Goal: Task Accomplishment & Management: Use online tool/utility

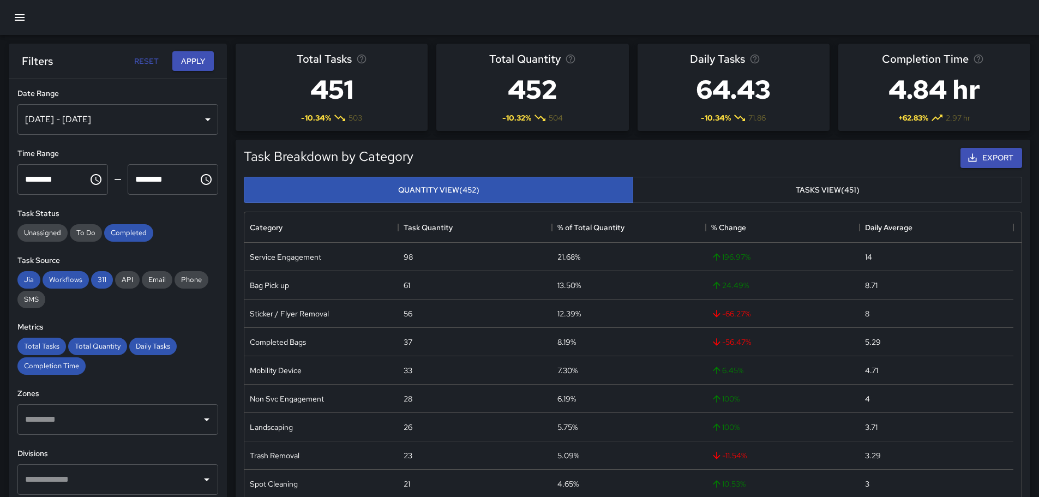
scroll to position [318, 769]
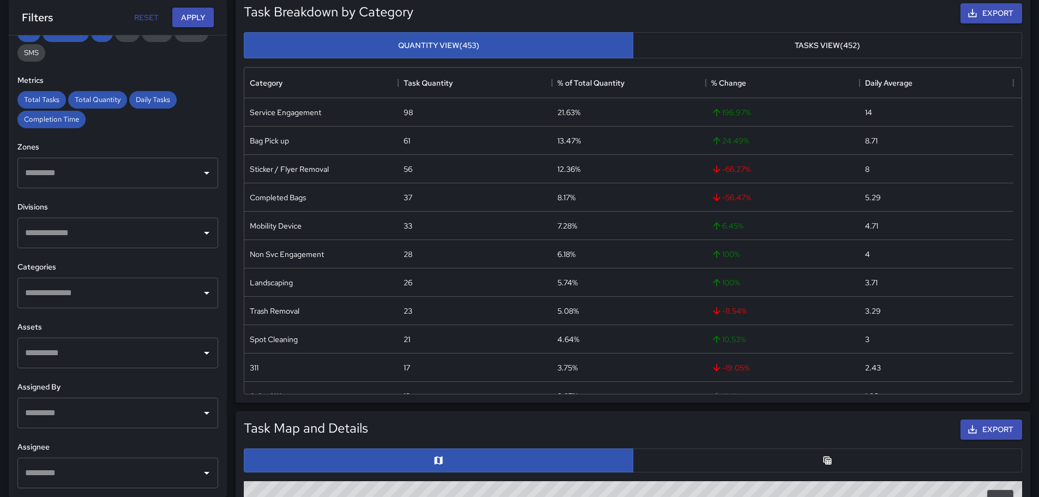
scroll to position [164, 0]
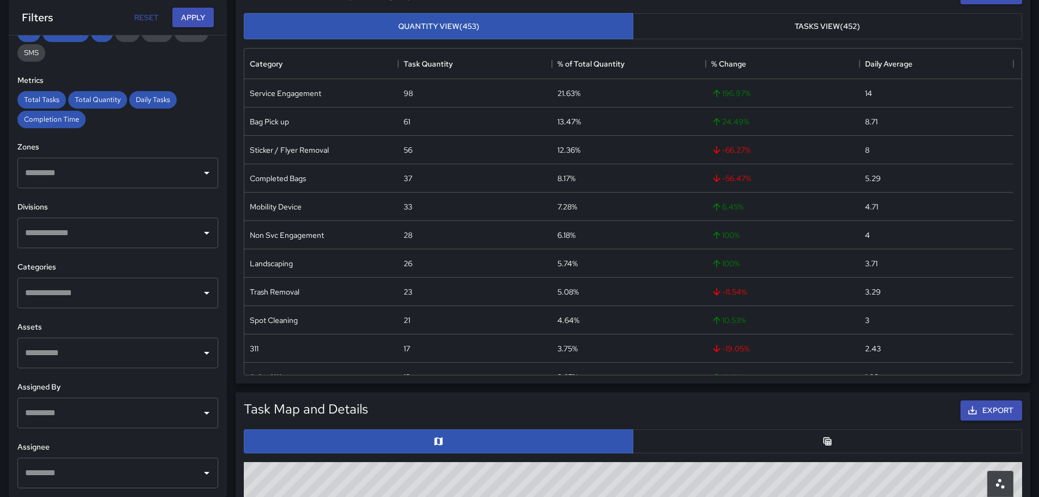
click at [82, 308] on div "​" at bounding box center [117, 293] width 201 height 31
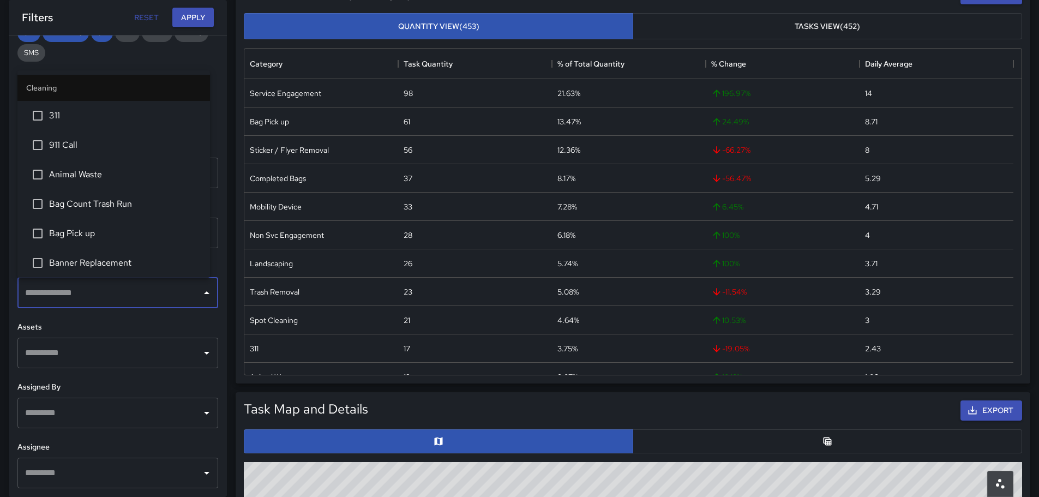
click at [61, 115] on span "311" at bounding box center [125, 115] width 152 height 13
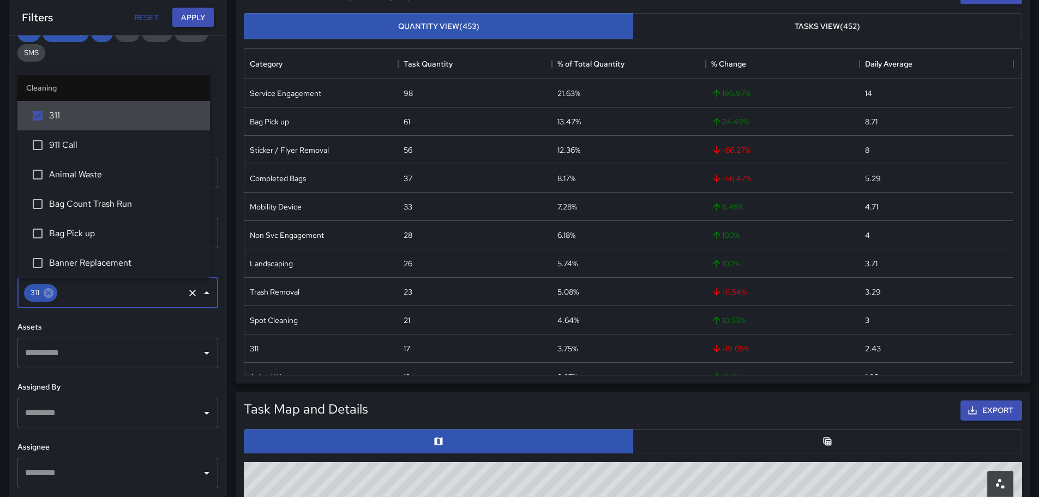
click at [181, 17] on button "Apply" at bounding box center [192, 18] width 41 height 20
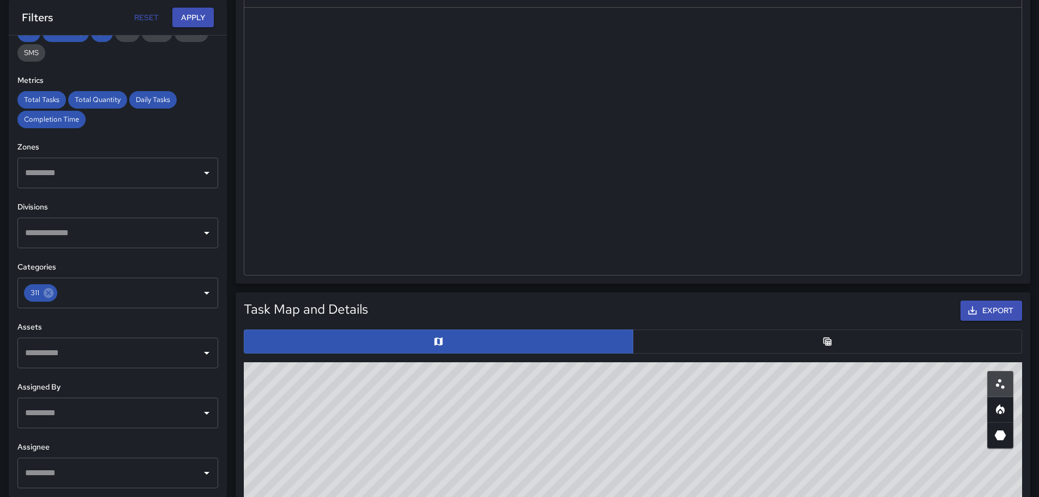
scroll to position [273, 0]
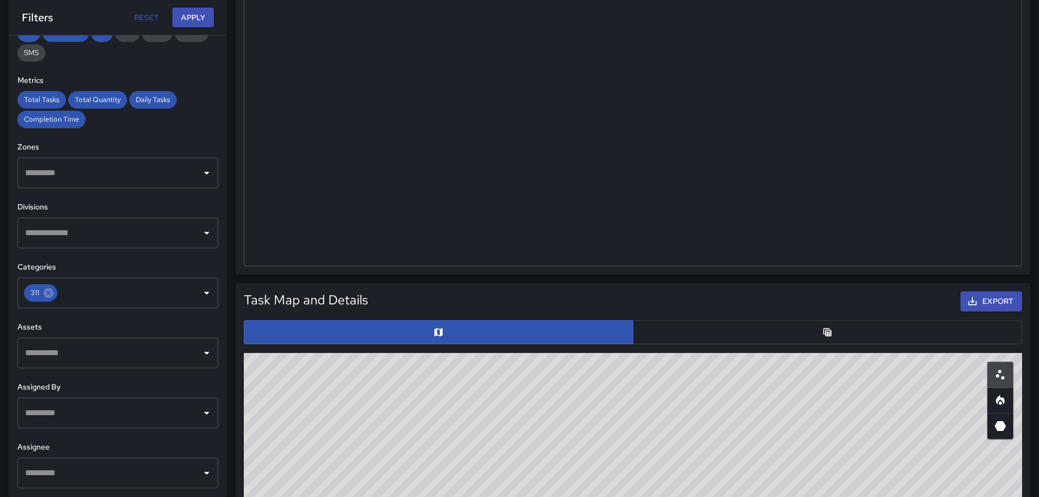
click at [681, 322] on button "button" at bounding box center [827, 332] width 389 height 24
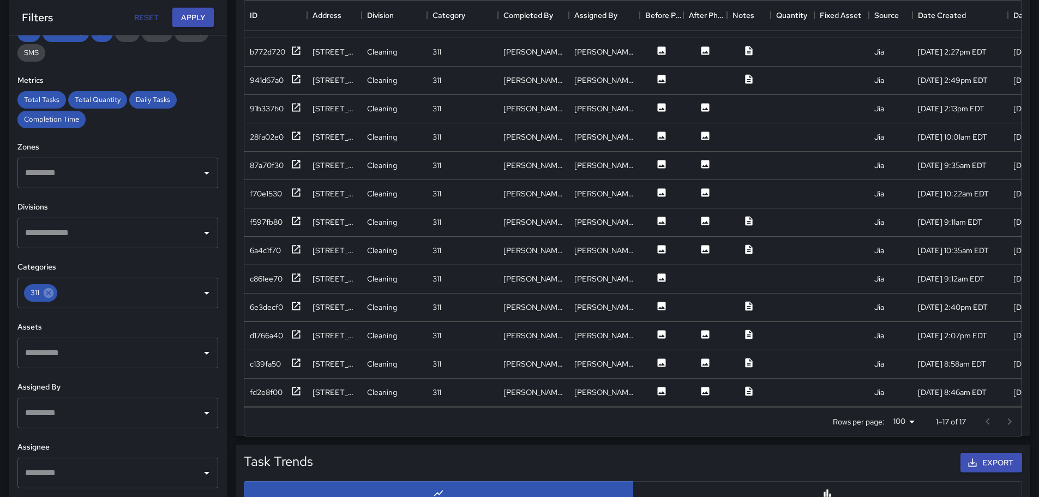
scroll to position [654, 0]
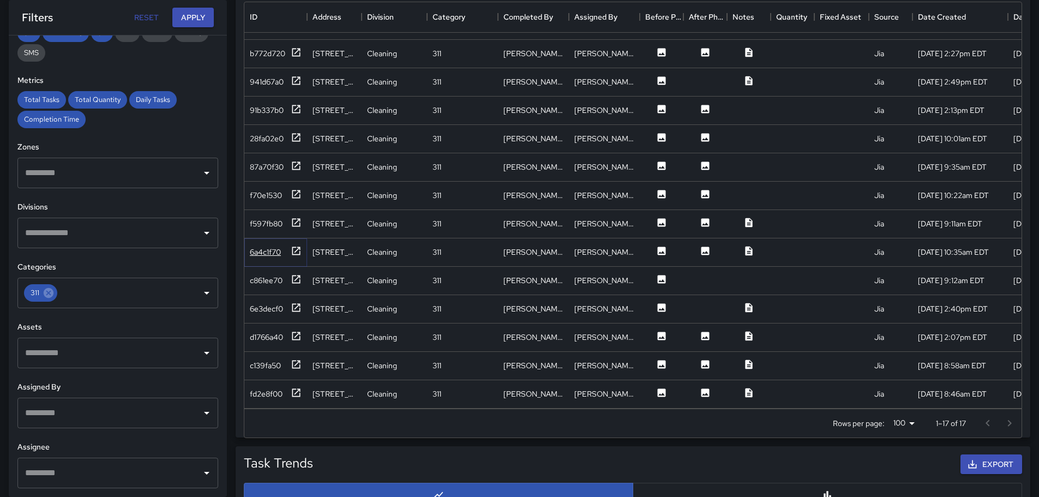
click at [273, 247] on div "6a4c1f70" at bounding box center [265, 252] width 31 height 11
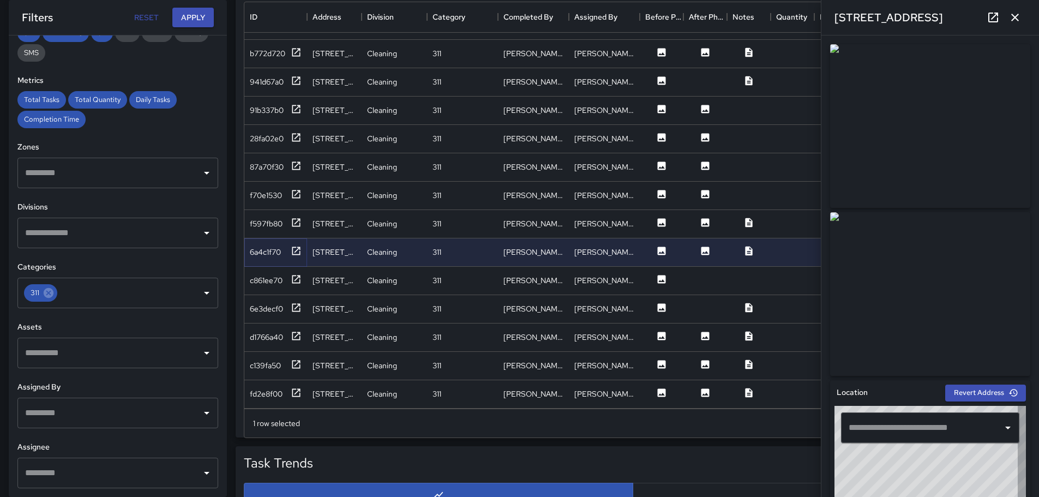
type input "**********"
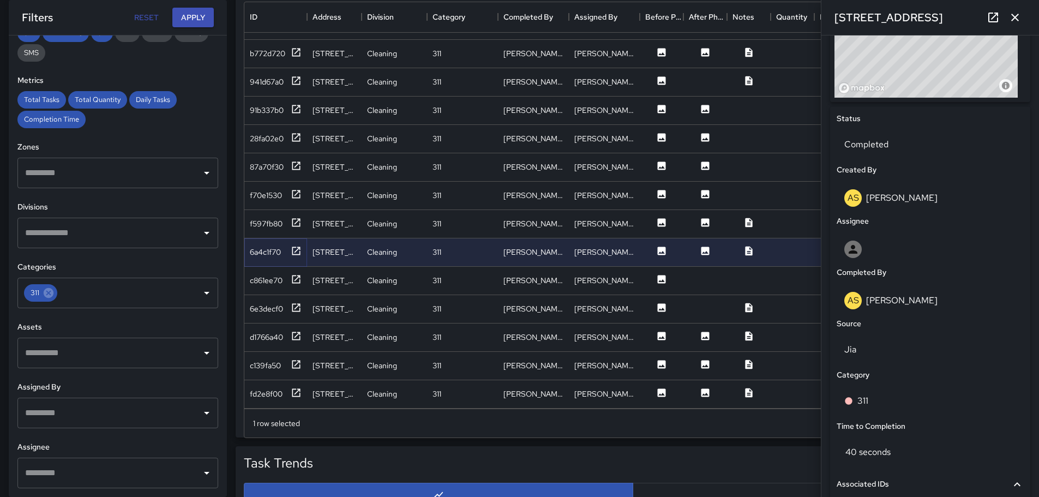
scroll to position [600, 0]
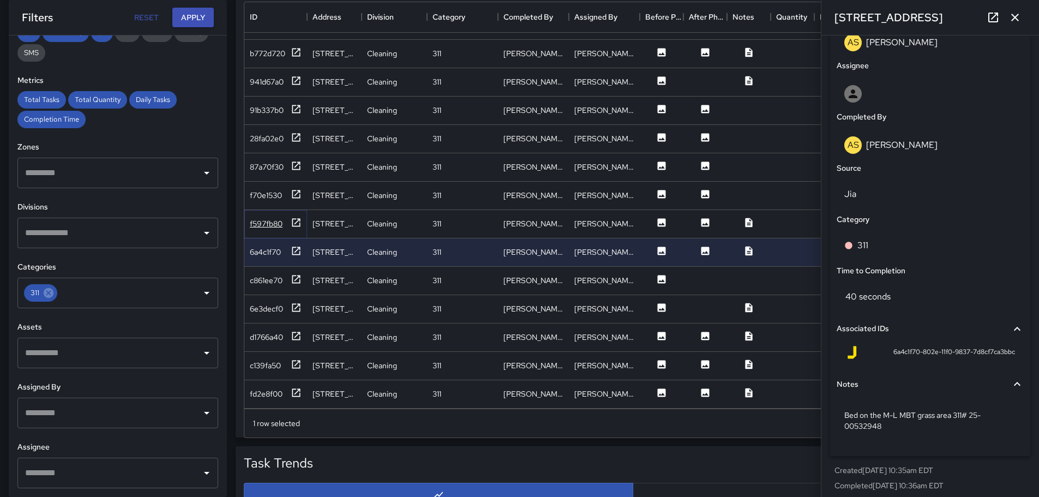
click at [272, 217] on div "f597fb80" at bounding box center [276, 224] width 52 height 14
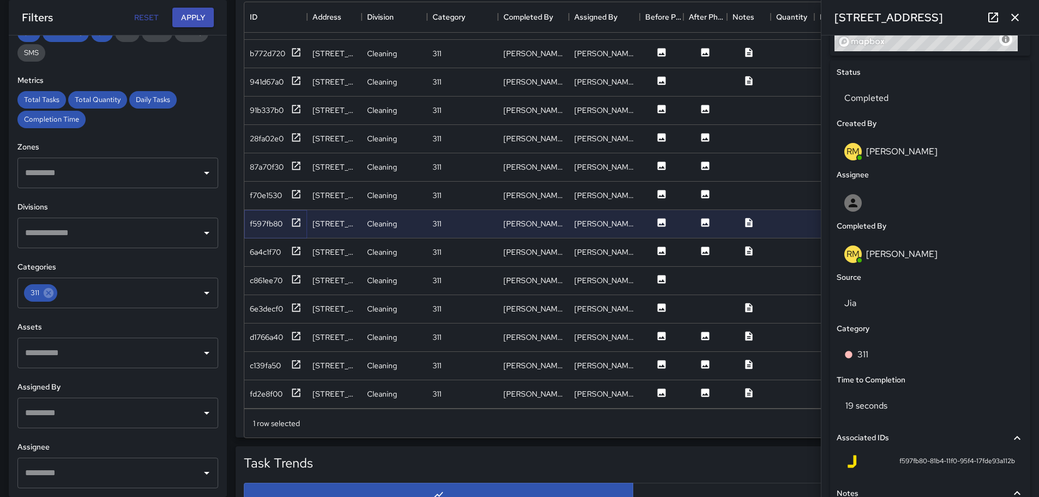
scroll to position [596, 0]
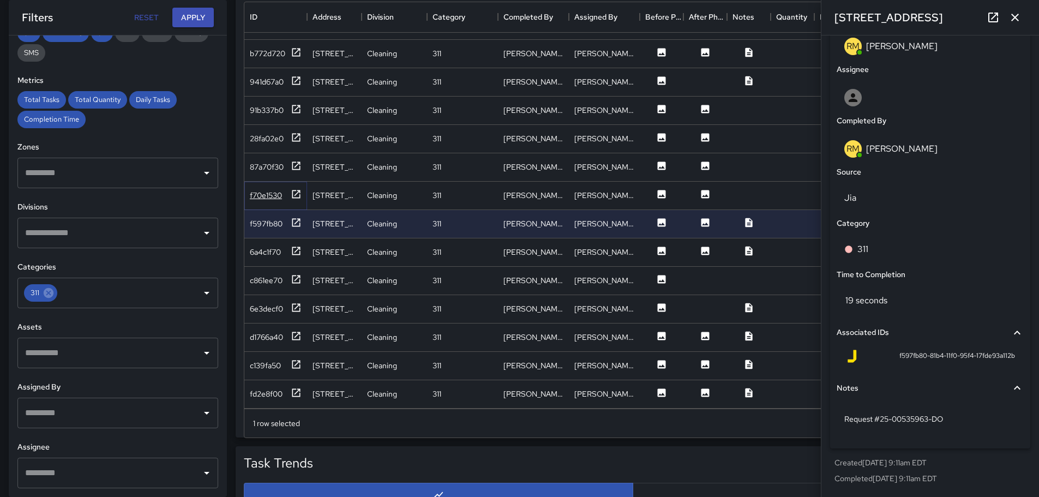
click at [261, 190] on div "f70e1530" at bounding box center [266, 195] width 32 height 11
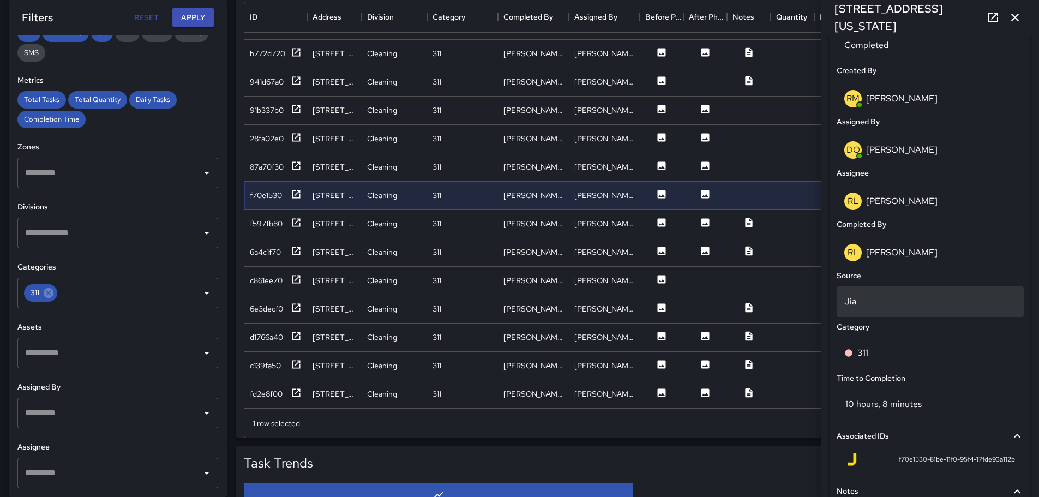
scroll to position [647, 0]
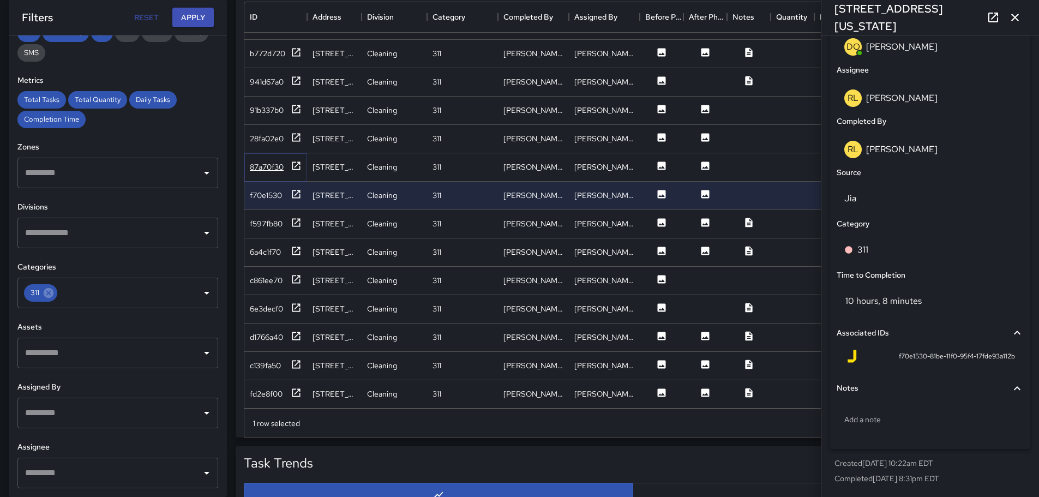
click at [271, 161] on div "87a70f30" at bounding box center [267, 166] width 34 height 11
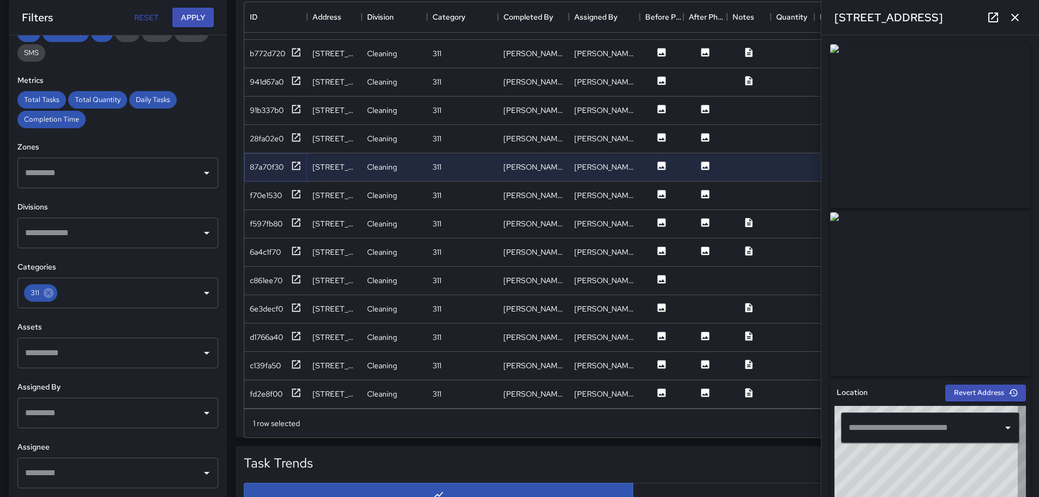
type input "**********"
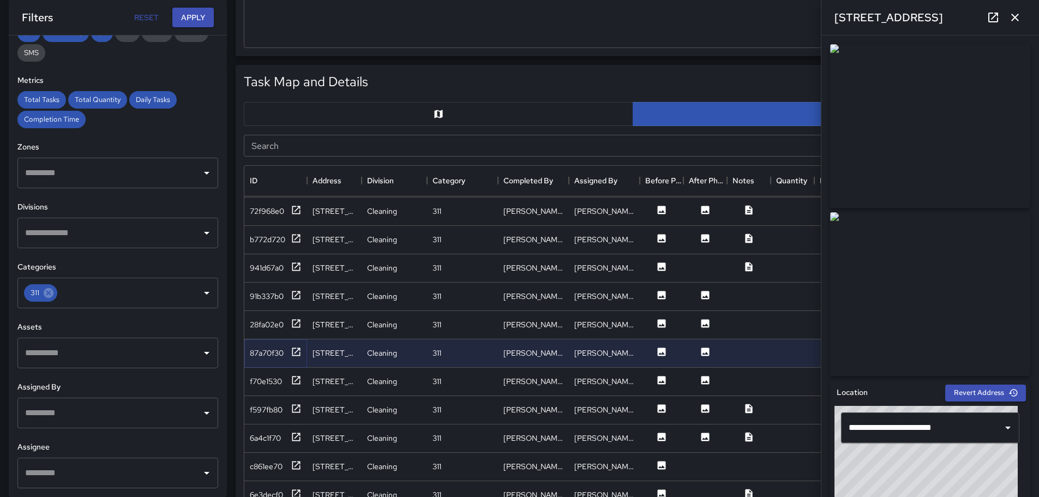
scroll to position [60, 0]
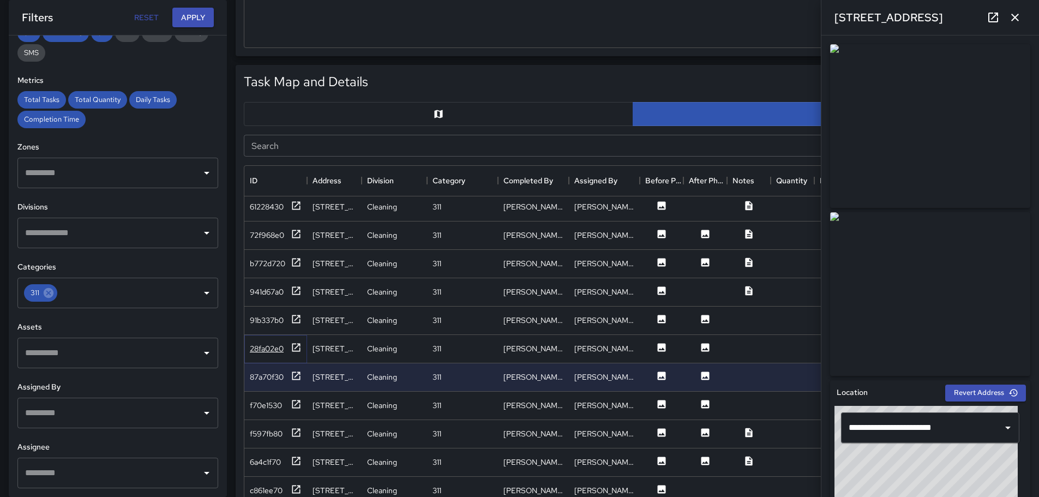
click at [280, 345] on div "28fa02e0" at bounding box center [267, 348] width 34 height 11
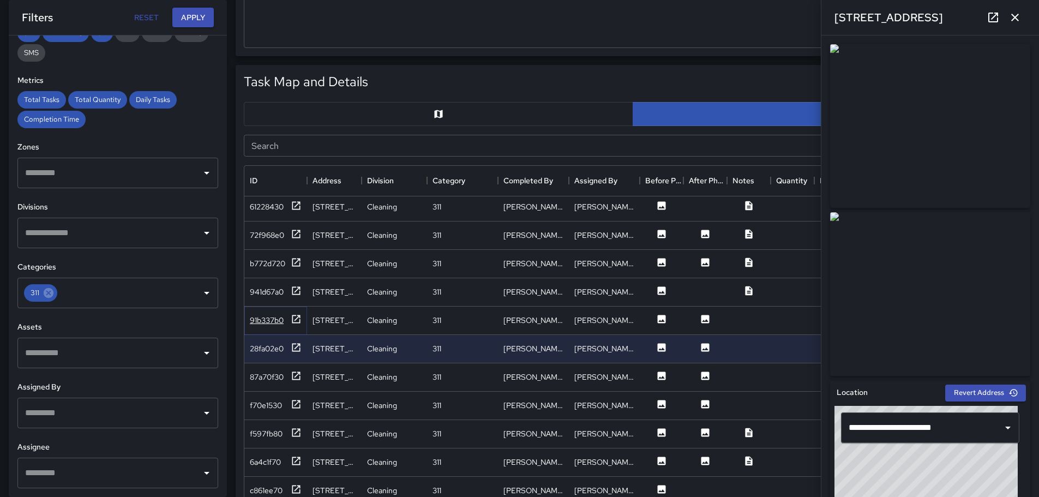
click at [275, 321] on div "91b337b0" at bounding box center [267, 320] width 34 height 11
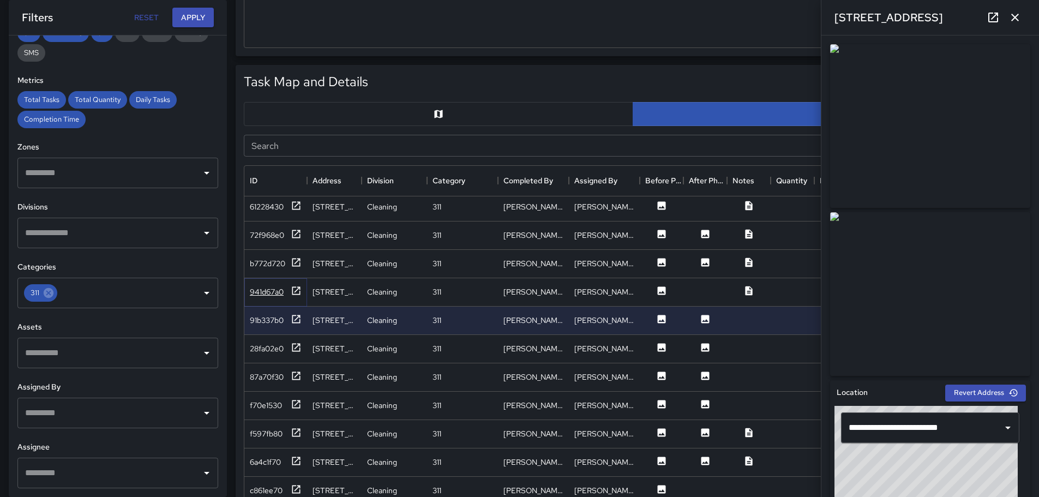
click at [265, 289] on div "941d67a0" at bounding box center [267, 291] width 34 height 11
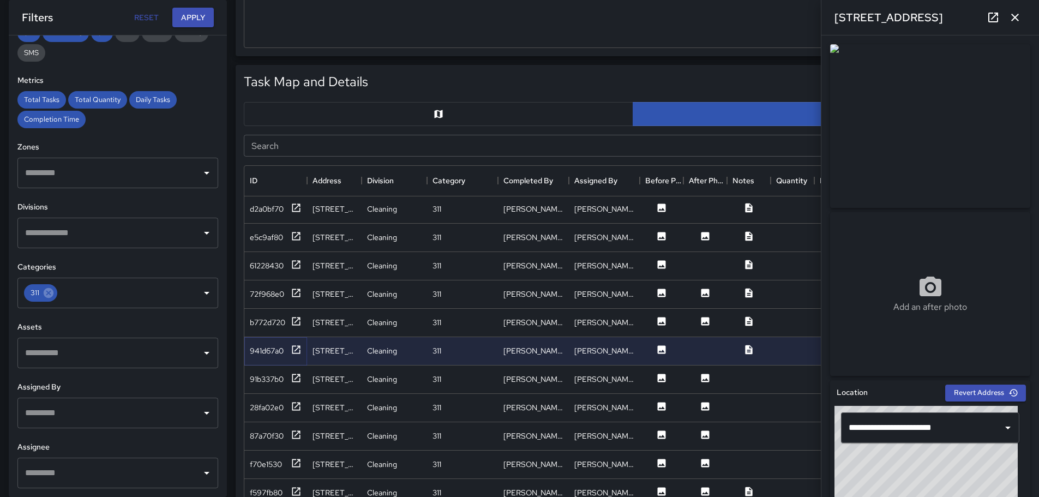
scroll to position [0, 0]
click at [266, 325] on div "b772d720" at bounding box center [267, 323] width 35 height 11
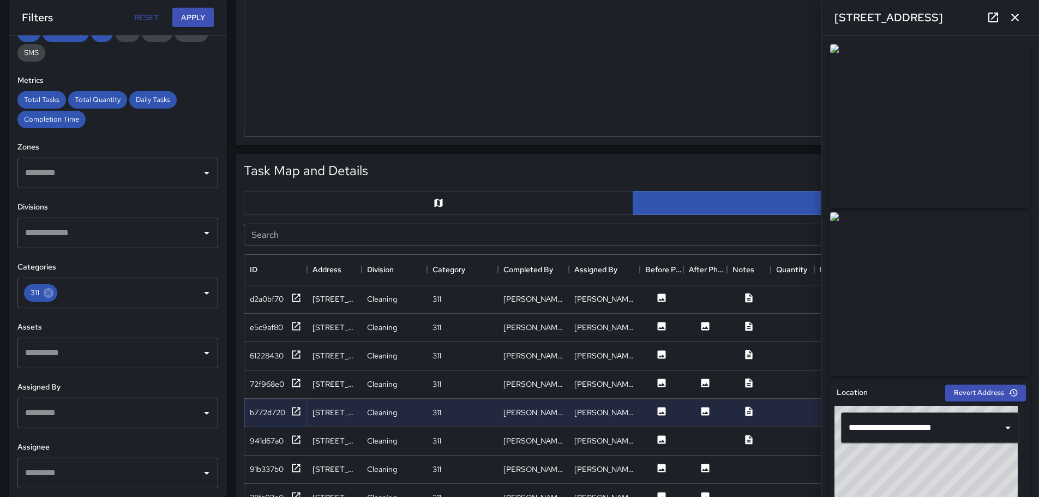
scroll to position [436, 0]
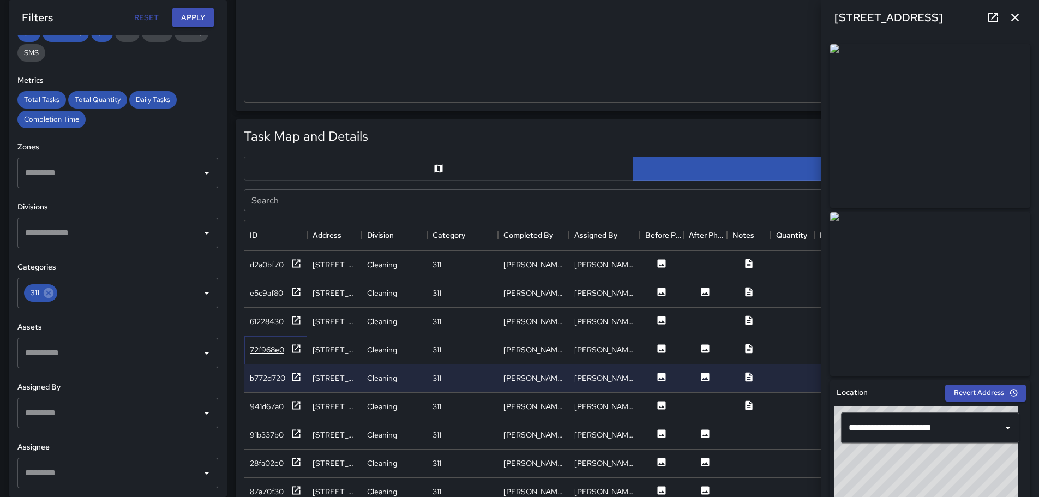
click at [270, 347] on div "72f968e0" at bounding box center [267, 349] width 34 height 11
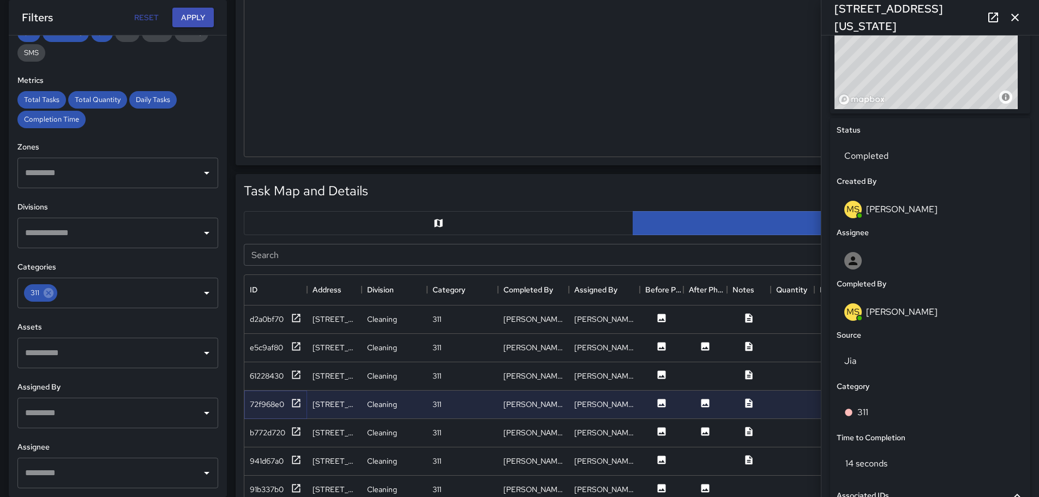
scroll to position [433, 0]
click at [279, 375] on div "61228430" at bounding box center [267, 375] width 34 height 11
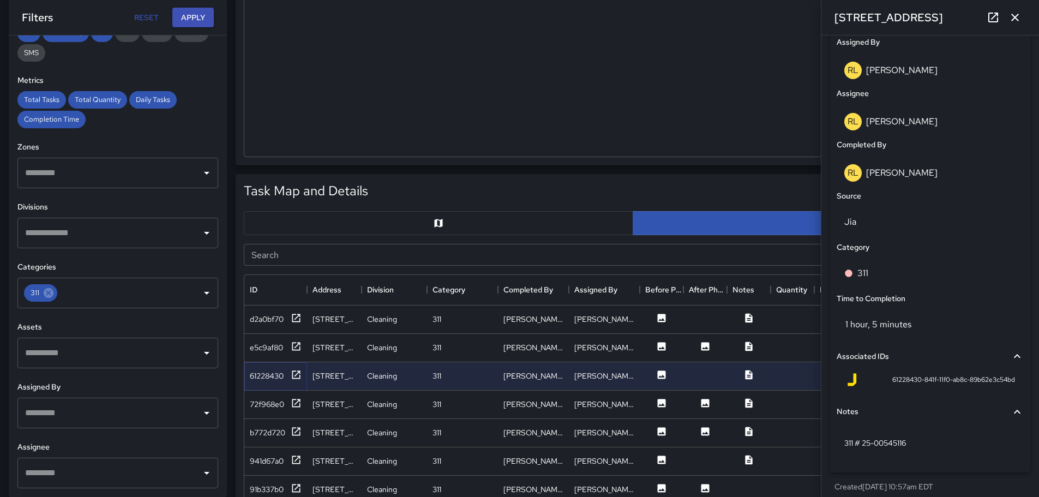
scroll to position [647, 0]
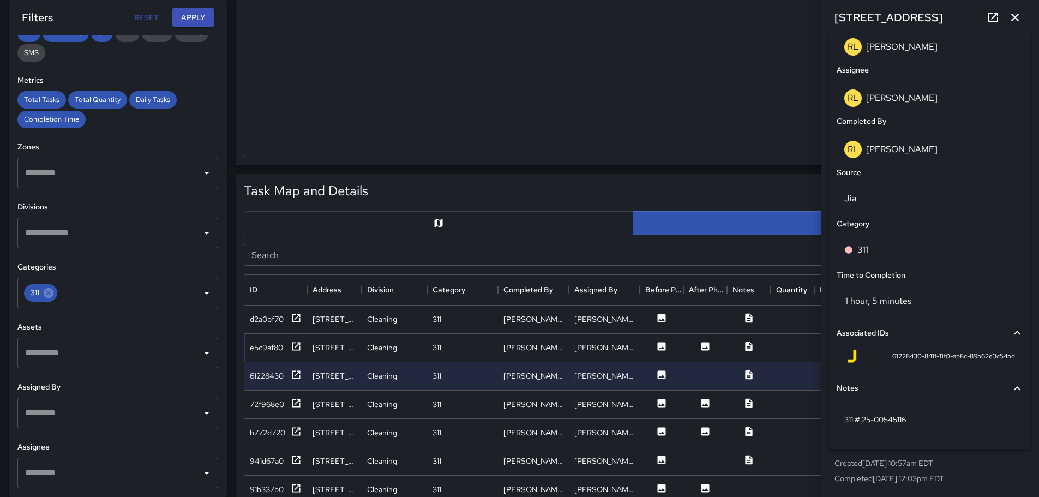
click at [273, 345] on div "e5c9af80" at bounding box center [266, 347] width 33 height 11
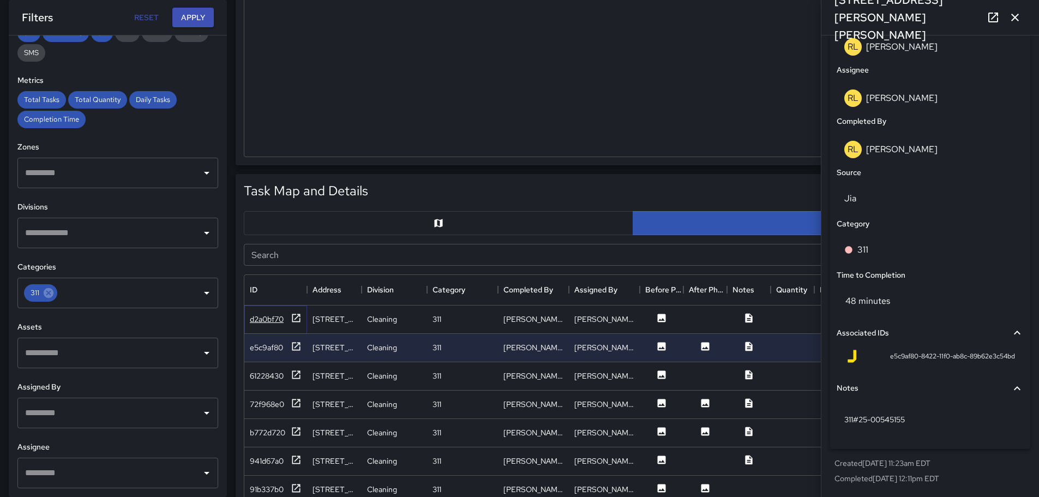
click at [267, 318] on div "d2a0bf70" at bounding box center [267, 319] width 34 height 11
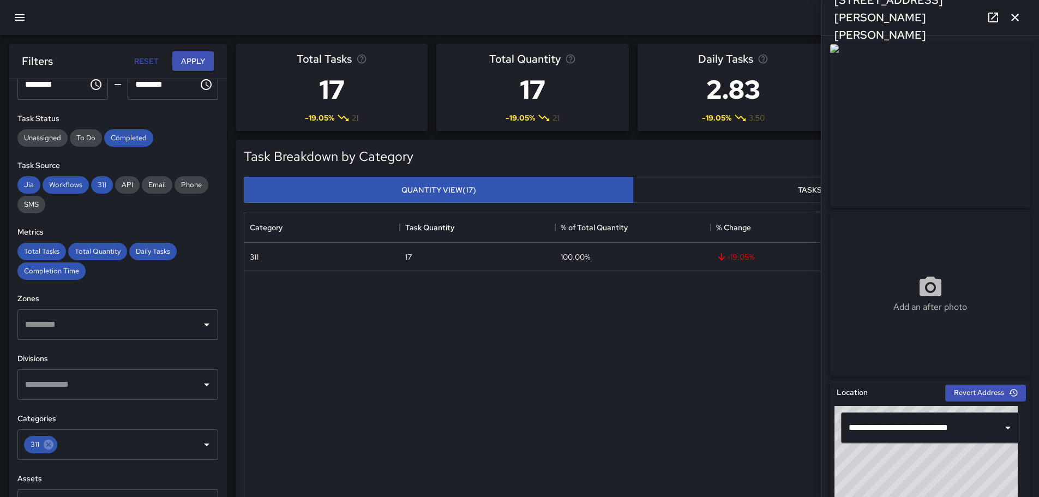
scroll to position [0, 0]
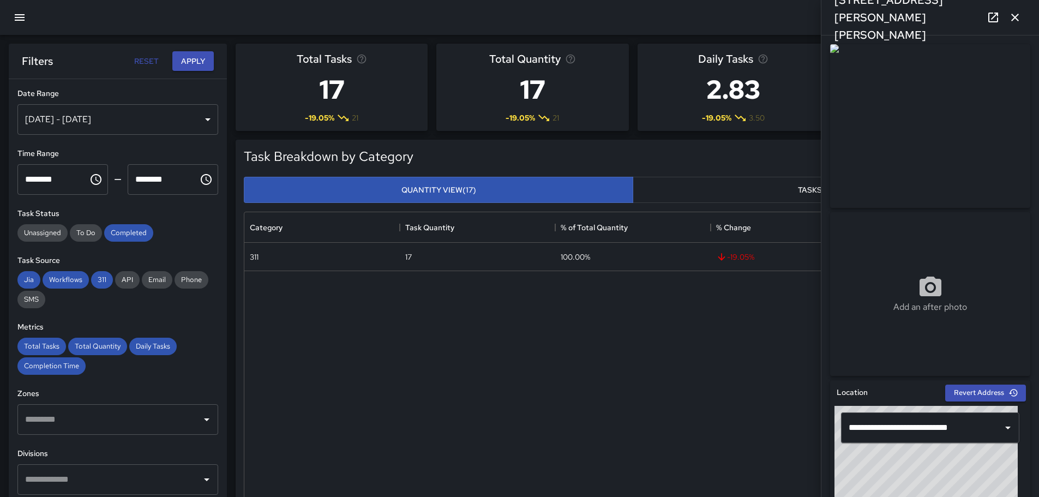
click at [25, 14] on icon "button" at bounding box center [19, 17] width 13 height 13
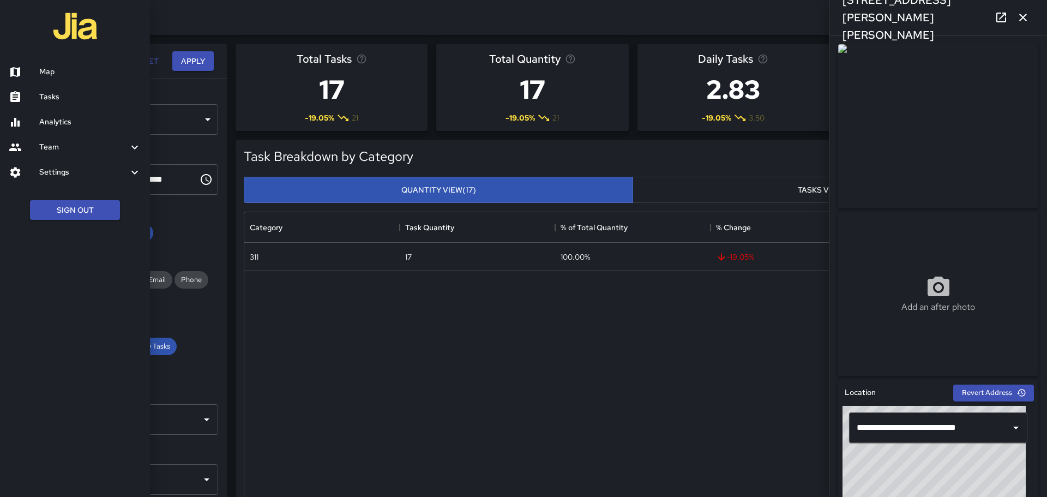
click at [52, 91] on h6 "Tasks" at bounding box center [90, 97] width 102 height 12
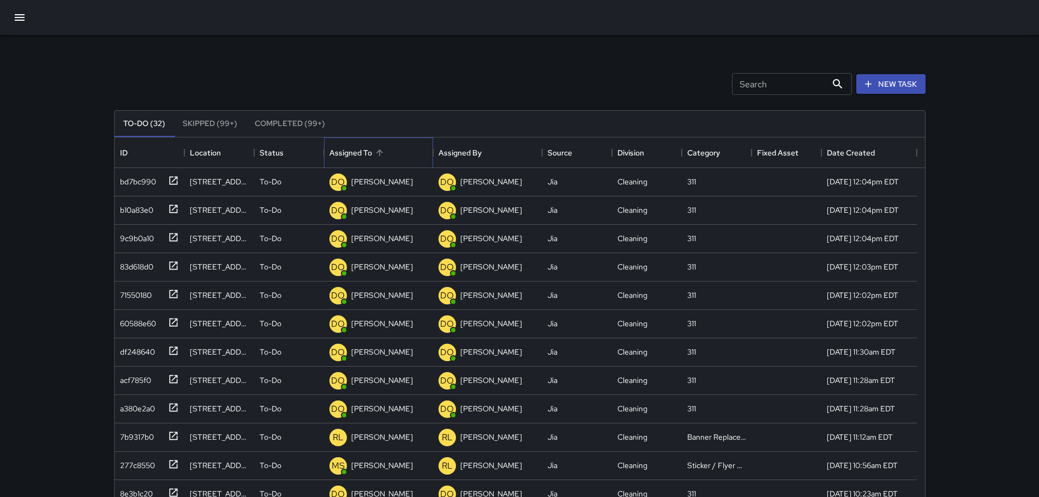
click at [359, 153] on div "Assigned To" at bounding box center [350, 152] width 43 height 31
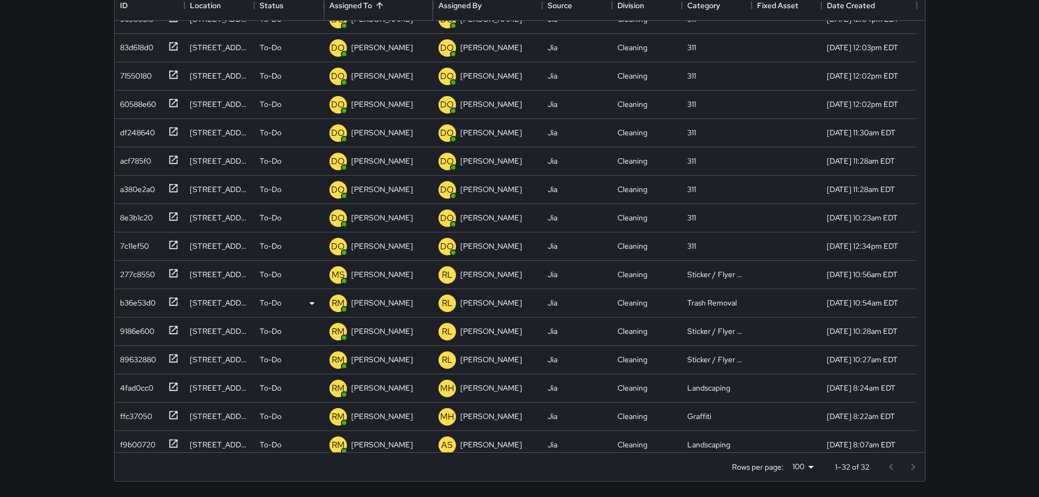
scroll to position [258, 0]
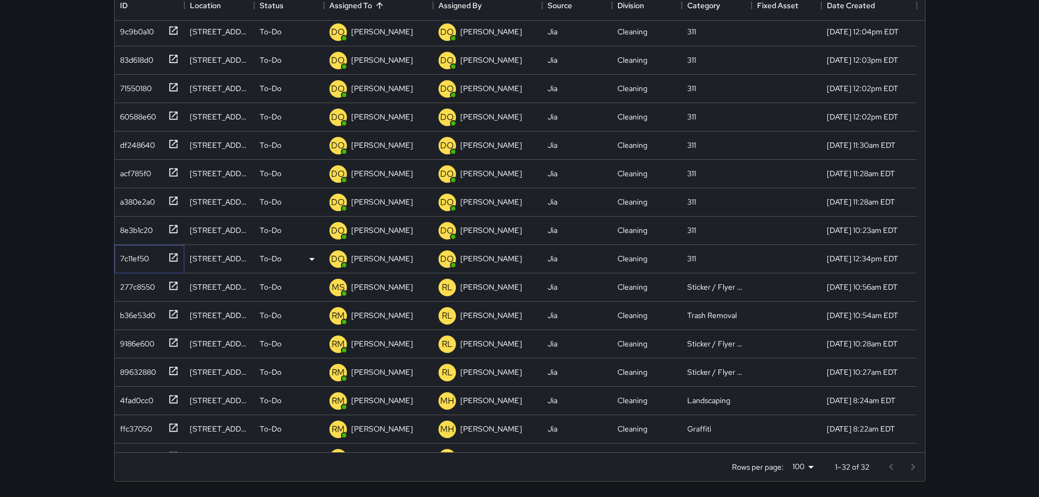
click at [143, 255] on div "7c11ef50" at bounding box center [132, 256] width 33 height 15
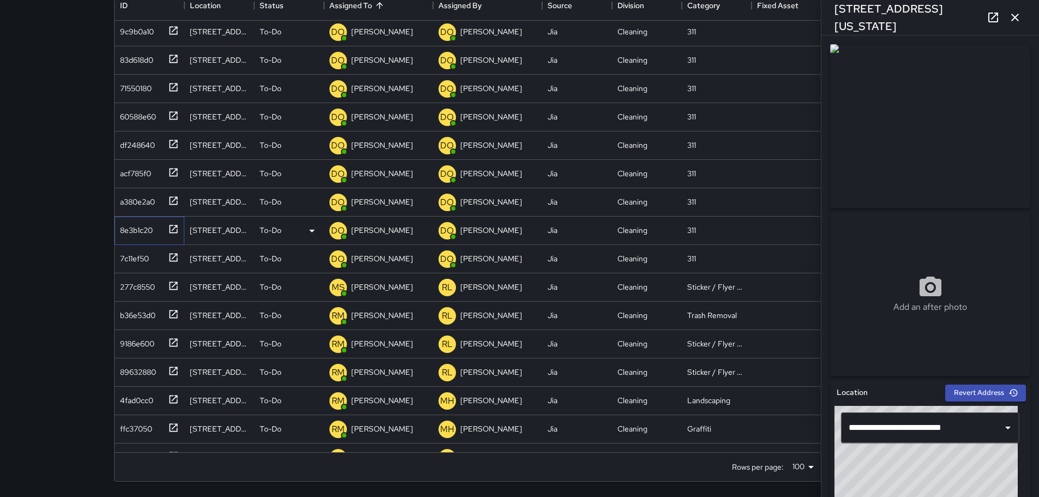
click at [139, 229] on div "8e3b1c20" at bounding box center [134, 227] width 37 height 15
click at [136, 193] on div "a380e2a0" at bounding box center [135, 199] width 39 height 15
click at [138, 167] on div "acf785f0" at bounding box center [133, 171] width 35 height 15
click at [140, 149] on div "df248640" at bounding box center [135, 142] width 39 height 15
click at [135, 115] on div "60588e60" at bounding box center [136, 114] width 40 height 15
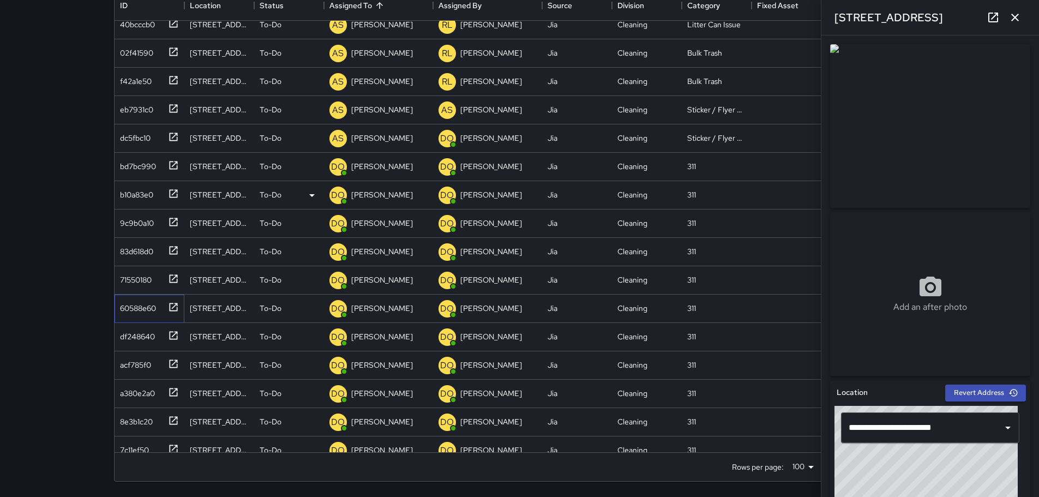
scroll to position [40, 0]
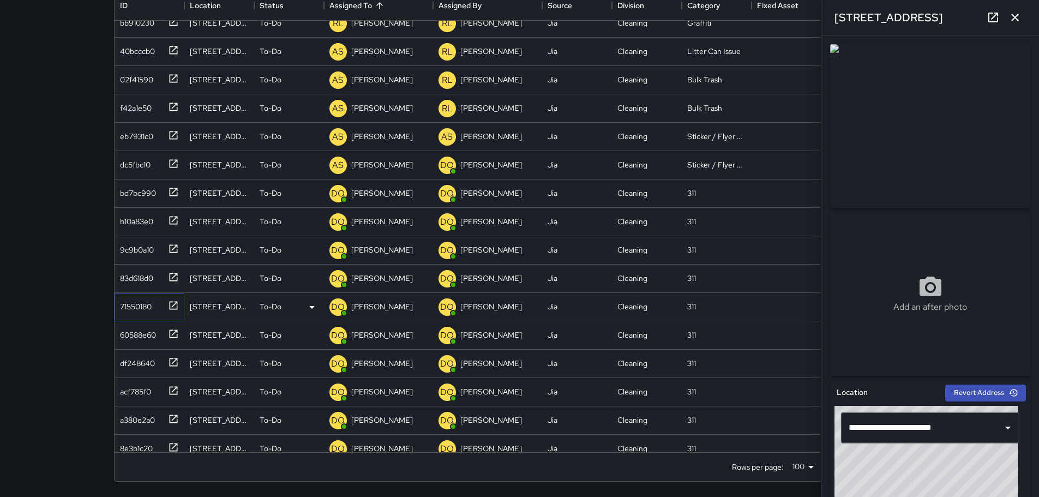
click at [133, 307] on div "71550180" at bounding box center [134, 304] width 36 height 15
click at [128, 272] on div "83d618d0" at bounding box center [135, 275] width 38 height 15
click at [130, 245] on div "9c9b0a10" at bounding box center [135, 247] width 38 height 15
click at [135, 218] on div "b10a83e0" at bounding box center [135, 219] width 38 height 15
type input "**********"
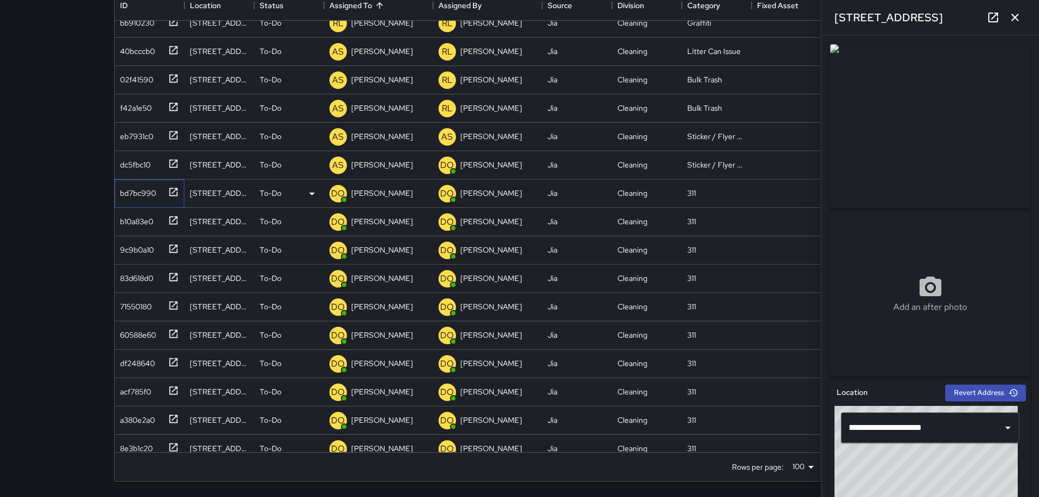
click at [134, 191] on div "bd7bc990" at bounding box center [136, 190] width 40 height 15
type input "**********"
click at [143, 163] on div "dc5fbc10" at bounding box center [133, 162] width 35 height 15
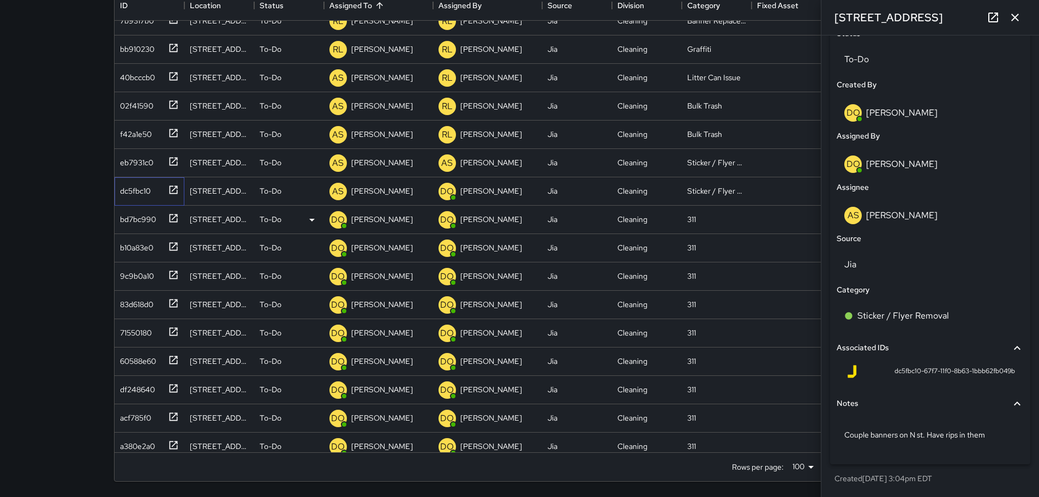
scroll to position [0, 0]
